Goal: Information Seeking & Learning: Learn about a topic

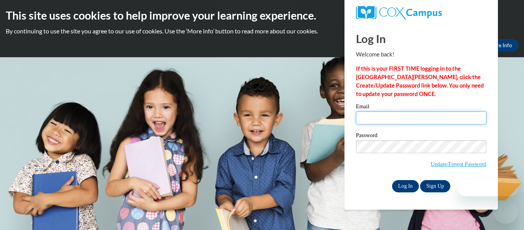
type input "jasmine.fairchild26@buckeyehillscc.net"
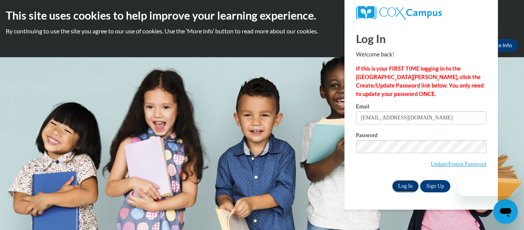
click at [409, 188] on input "Log In" at bounding box center [405, 186] width 27 height 12
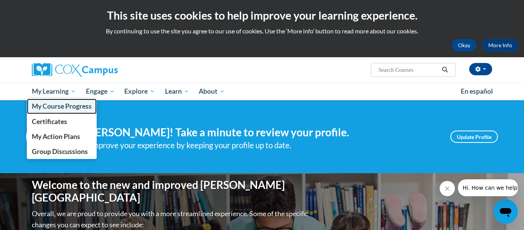
click at [72, 106] on span "My Course Progress" at bounding box center [62, 106] width 60 height 8
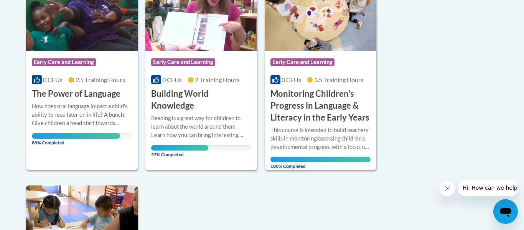
scroll to position [226, 0]
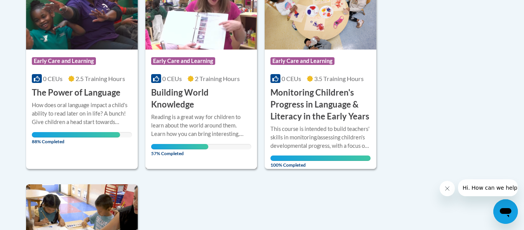
click at [212, 147] on div "57% Completed" at bounding box center [201, 146] width 100 height 5
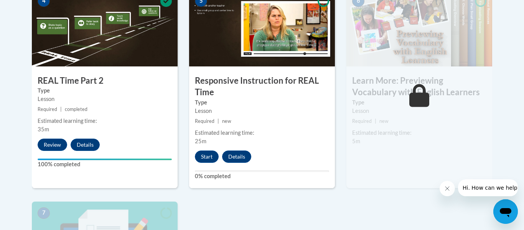
scroll to position [498, 0]
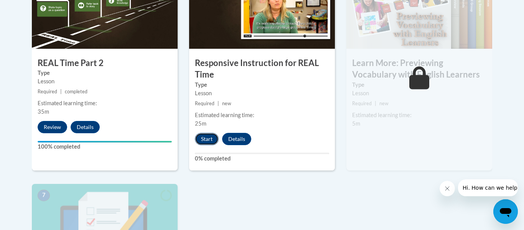
click at [211, 137] on button "Start" at bounding box center [207, 139] width 24 height 12
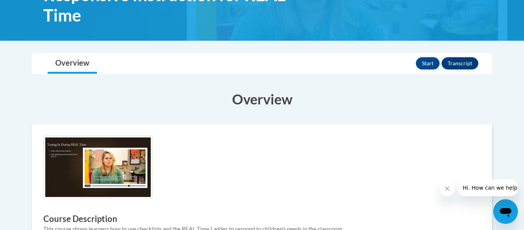
scroll to position [140, 0]
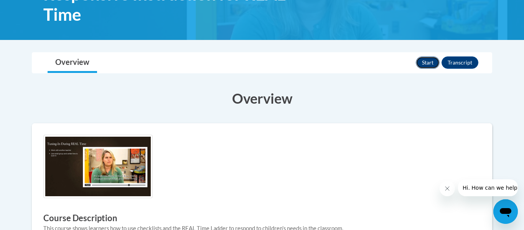
click at [428, 63] on button "Start" at bounding box center [428, 62] width 24 height 12
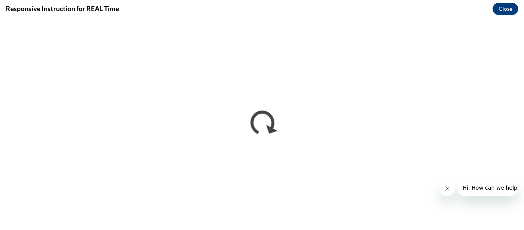
scroll to position [0, 0]
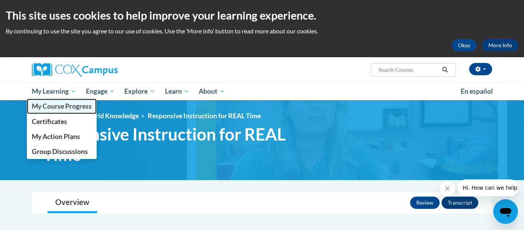
click at [48, 102] on span "My Course Progress" at bounding box center [62, 106] width 60 height 8
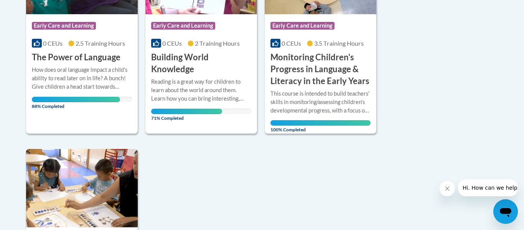
scroll to position [262, 0]
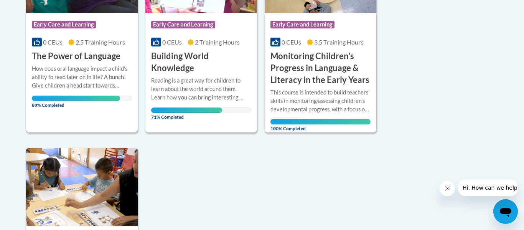
click at [56, 64] on div "How does oral language impact a child's ability to read later on in life? A bun…" at bounding box center [82, 76] width 100 height 25
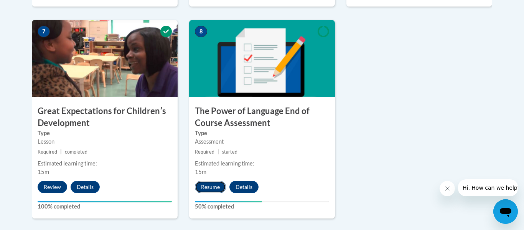
click at [214, 184] on button "Resume" at bounding box center [210, 187] width 31 height 12
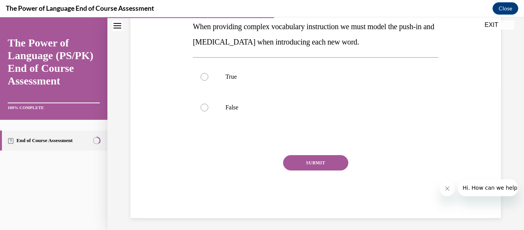
scroll to position [142, 0]
click at [223, 77] on label "True" at bounding box center [316, 77] width 246 height 31
click at [208, 77] on input "True" at bounding box center [205, 77] width 8 height 8
radio input "true"
click at [309, 162] on button "SUBMIT" at bounding box center [315, 162] width 65 height 15
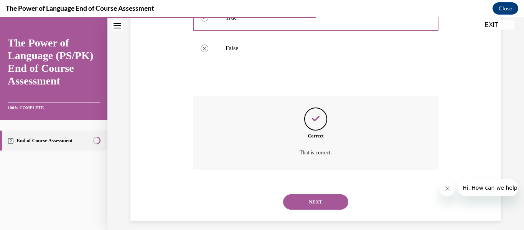
scroll to position [208, 0]
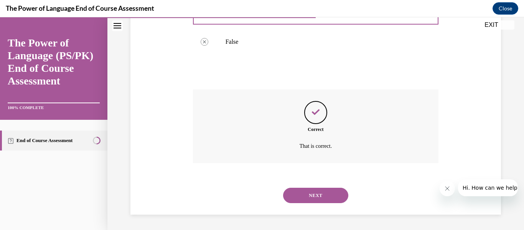
click at [315, 203] on button "NEXT" at bounding box center [315, 195] width 65 height 15
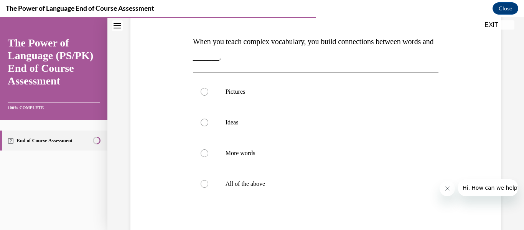
scroll to position [113, 0]
click at [255, 185] on p "All of the above" at bounding box center [323, 184] width 194 height 8
click at [208, 185] on input "All of the above" at bounding box center [205, 184] width 8 height 8
radio input "true"
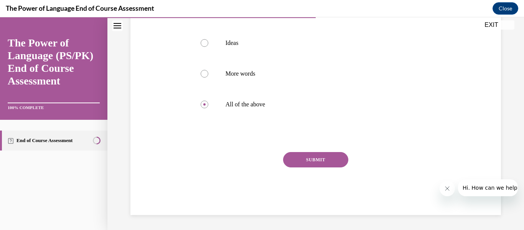
click at [296, 167] on button "SUBMIT" at bounding box center [315, 159] width 65 height 15
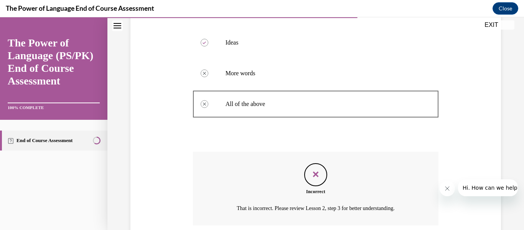
scroll to position [255, 0]
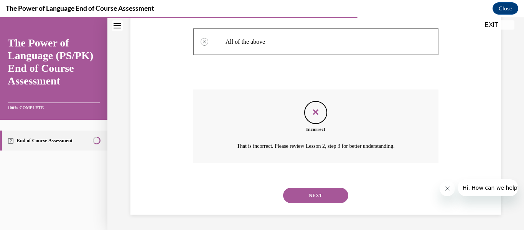
click at [311, 195] on button "NEXT" at bounding box center [315, 195] width 65 height 15
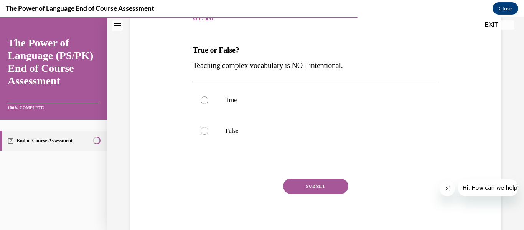
scroll to position [116, 0]
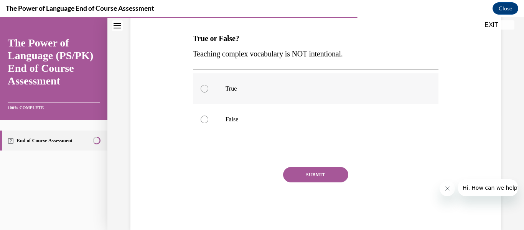
click at [273, 94] on label "True" at bounding box center [316, 88] width 246 height 31
click at [208, 93] on input "True" at bounding box center [205, 89] width 8 height 8
radio input "true"
click at [282, 122] on p "False" at bounding box center [323, 120] width 194 height 8
click at [208, 122] on input "False" at bounding box center [205, 120] width 8 height 8
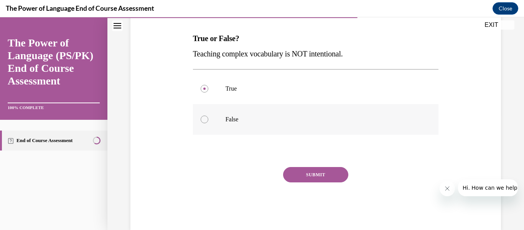
radio input "true"
click at [303, 175] on button "SUBMIT" at bounding box center [315, 174] width 65 height 15
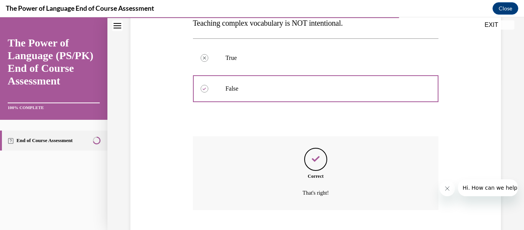
scroll to position [193, 0]
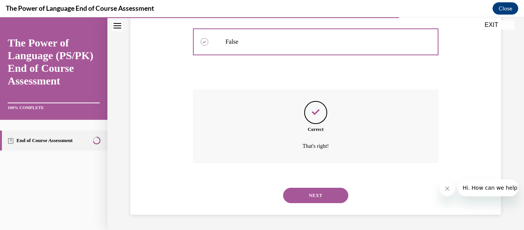
click at [312, 199] on button "NEXT" at bounding box center [315, 195] width 65 height 15
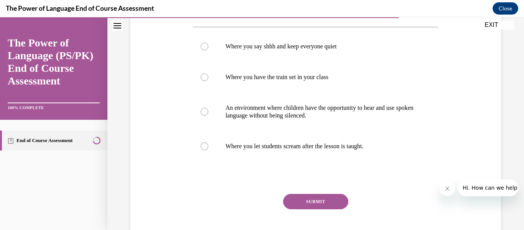
scroll to position [143, 0]
click at [265, 118] on p "An environment where children have the opportunity to hear and use spoken langu…" at bounding box center [323, 111] width 194 height 15
click at [208, 115] on input "An environment where children have the opportunity to hear and use spoken langu…" at bounding box center [205, 111] width 8 height 8
radio input "true"
click at [315, 203] on button "SUBMIT" at bounding box center [315, 200] width 65 height 15
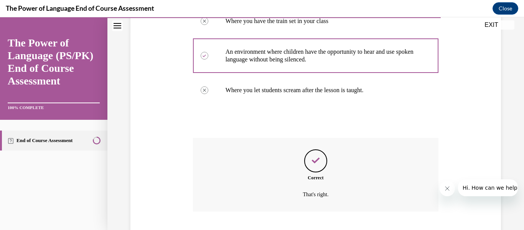
scroll to position [247, 0]
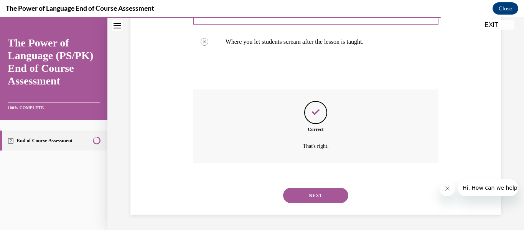
click at [315, 196] on button "NEXT" at bounding box center [315, 195] width 65 height 15
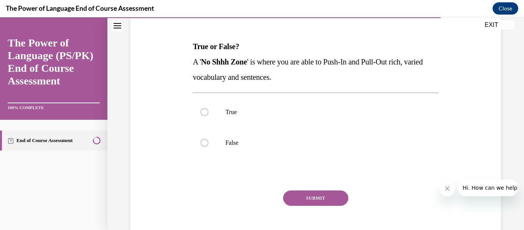
scroll to position [109, 0]
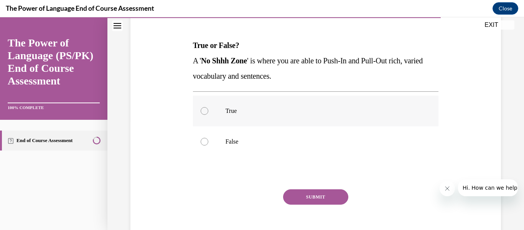
click at [227, 110] on p "True" at bounding box center [323, 111] width 194 height 8
click at [208, 110] on input "True" at bounding box center [205, 111] width 8 height 8
radio input "true"
click at [328, 197] on button "SUBMIT" at bounding box center [315, 196] width 65 height 15
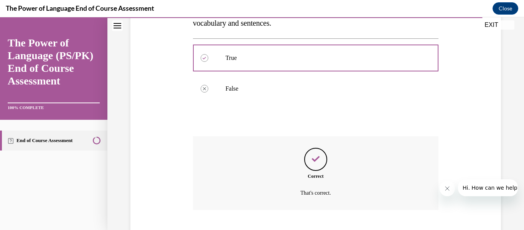
scroll to position [208, 0]
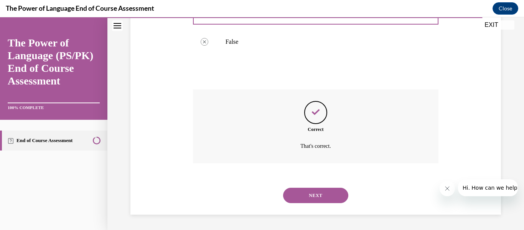
click at [319, 192] on button "NEXT" at bounding box center [315, 195] width 65 height 15
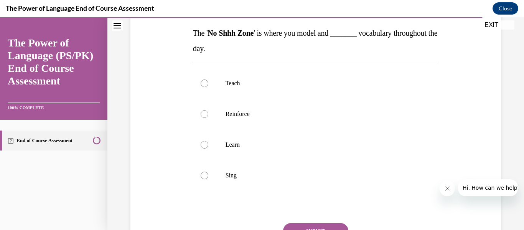
scroll to position [119, 0]
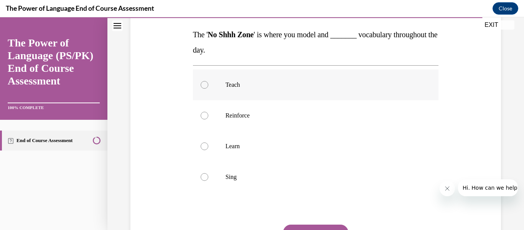
click at [231, 84] on p "Teach" at bounding box center [323, 85] width 194 height 8
click at [208, 84] on input "Teach" at bounding box center [205, 85] width 8 height 8
radio input "true"
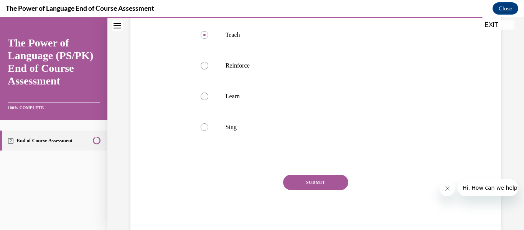
click at [316, 180] on button "SUBMIT" at bounding box center [315, 182] width 65 height 15
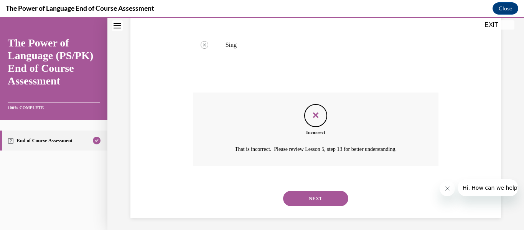
scroll to position [255, 0]
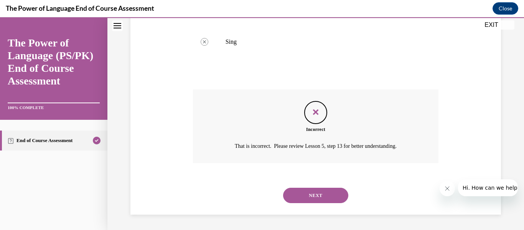
click at [319, 200] on button "NEXT" at bounding box center [315, 195] width 65 height 15
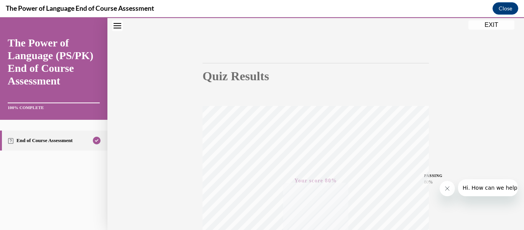
scroll to position [0, 0]
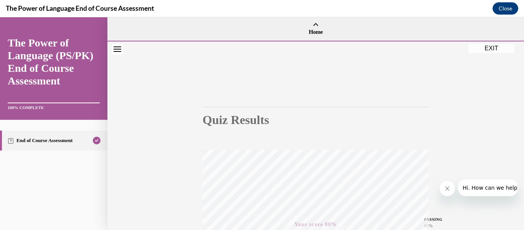
click at [498, 46] on button "EXIT" at bounding box center [492, 48] width 46 height 9
